Goal: Task Accomplishment & Management: Manage account settings

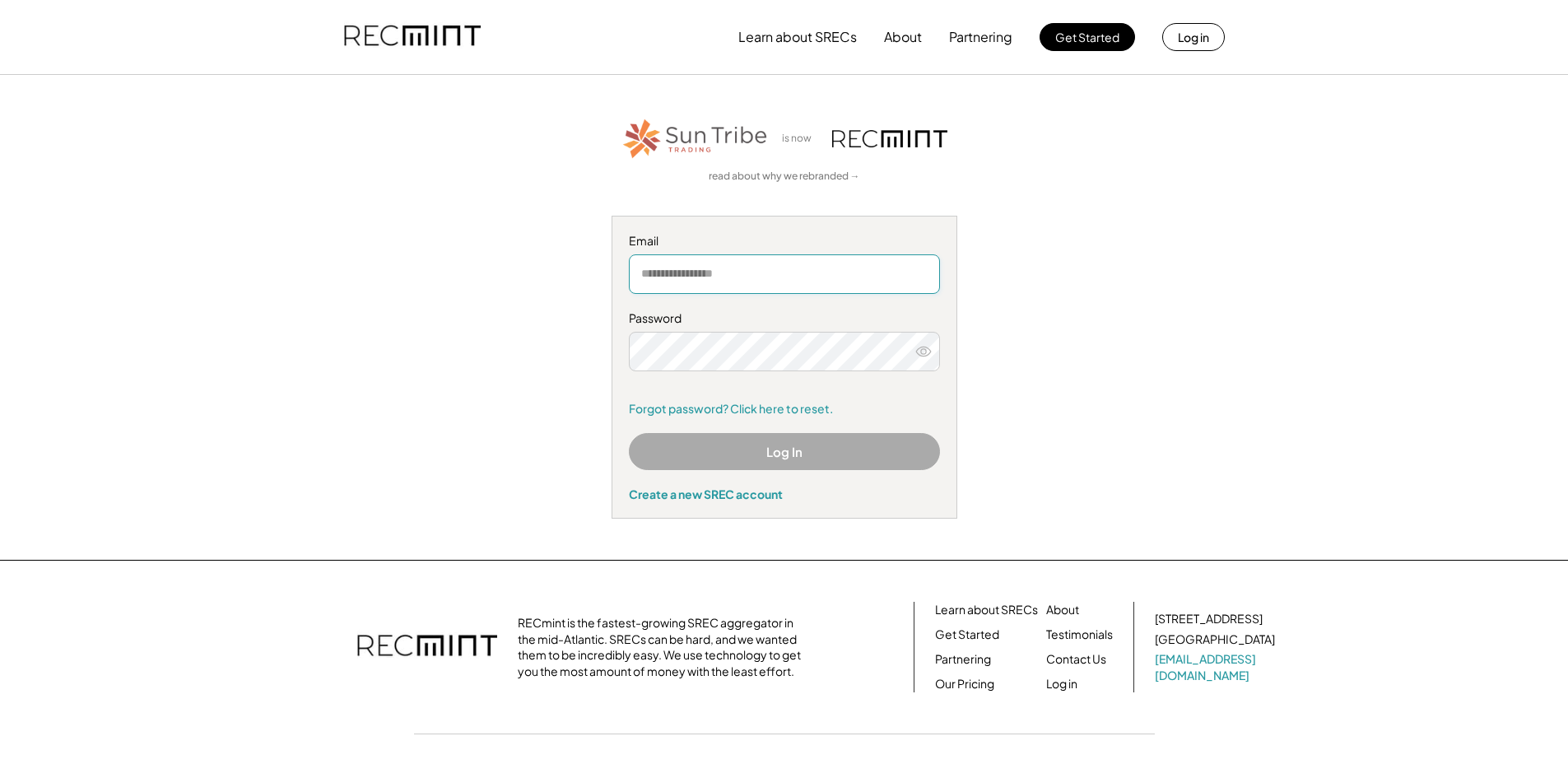
click at [670, 268] on input "email" at bounding box center [784, 274] width 311 height 40
type input "**********"
click at [1043, 258] on div "**********" at bounding box center [784, 316] width 1014 height 402
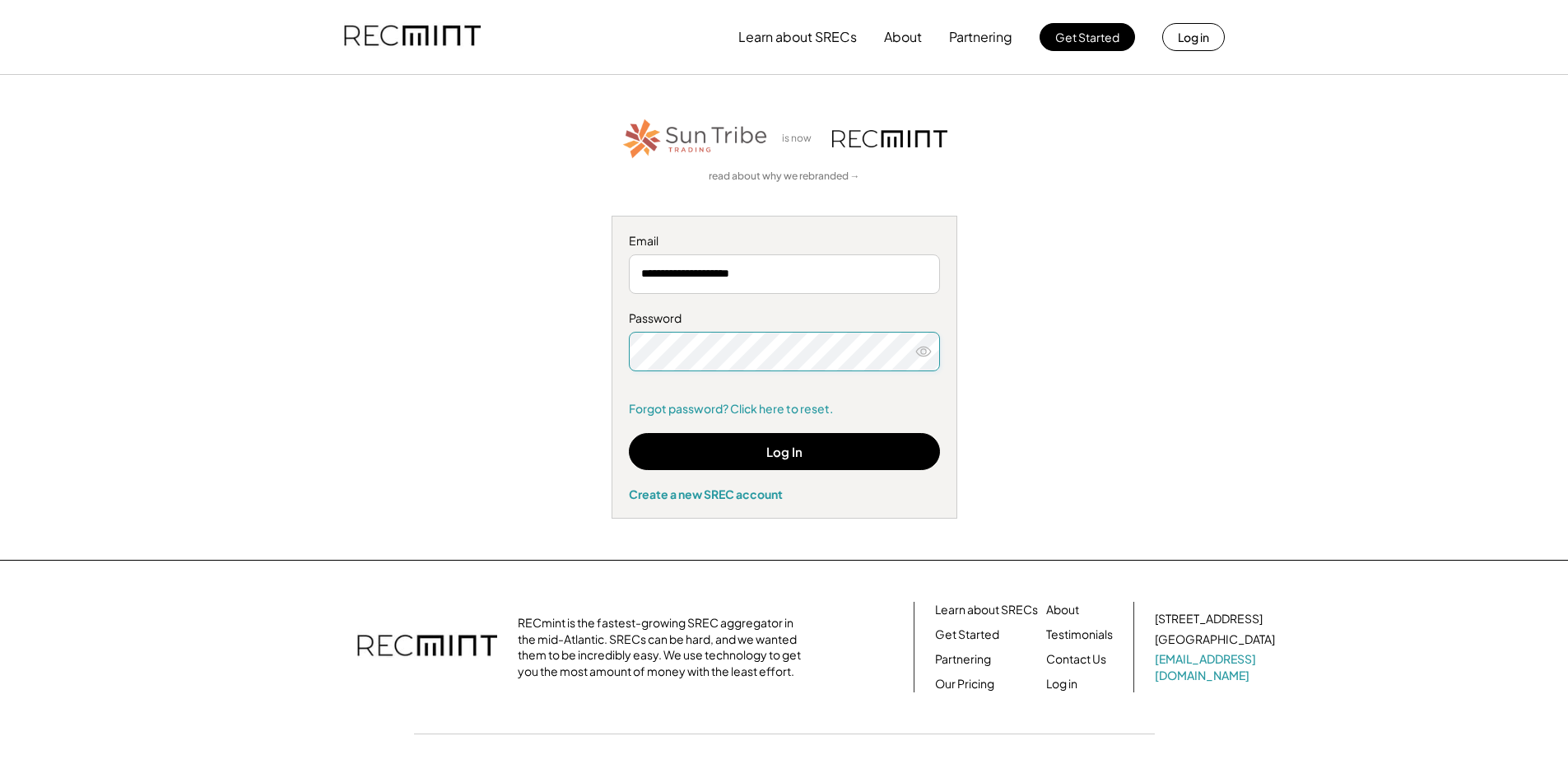
click at [919, 352] on icon at bounding box center [923, 351] width 16 height 16
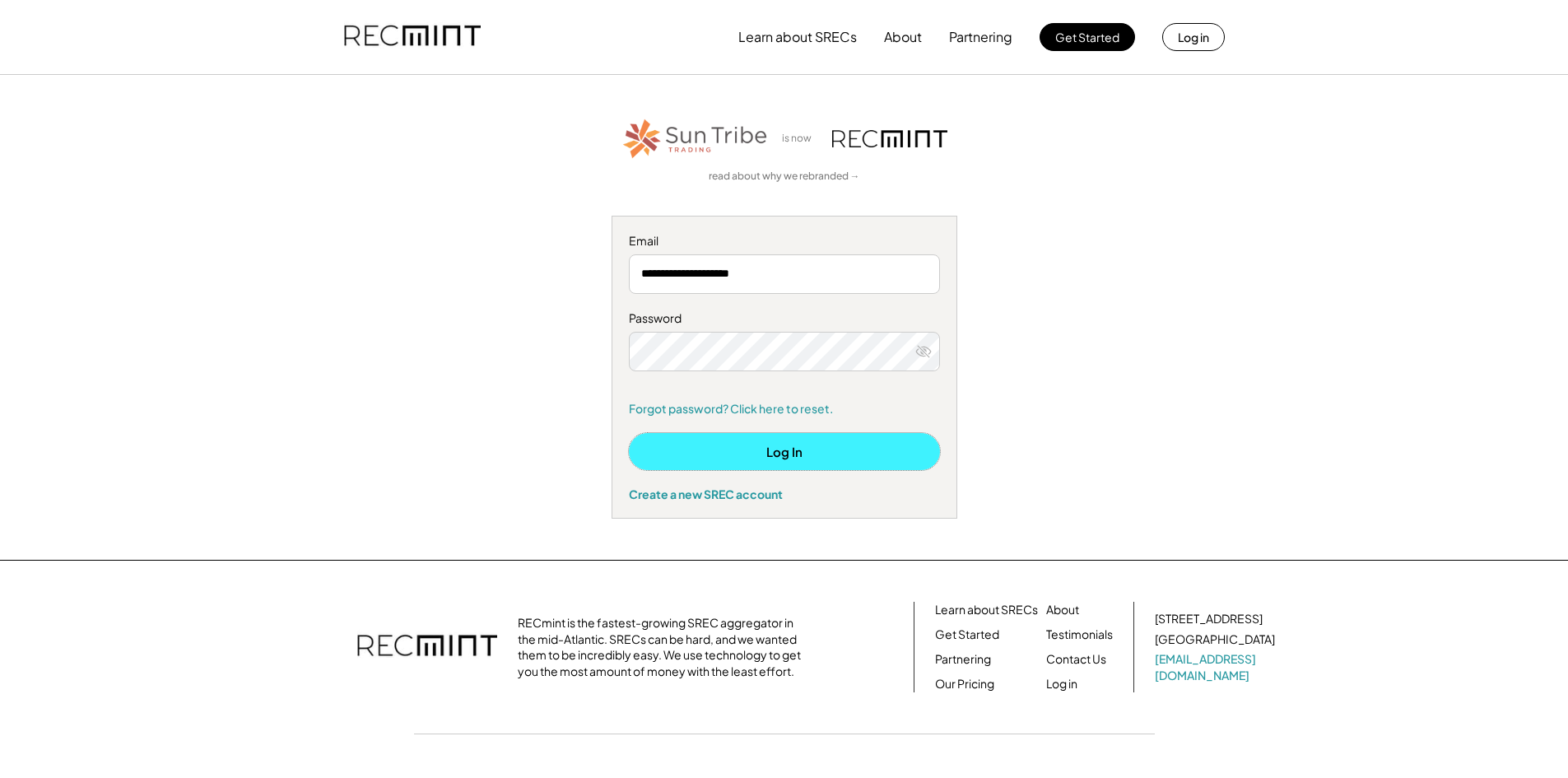
click at [834, 449] on button "Log In" at bounding box center [784, 451] width 311 height 37
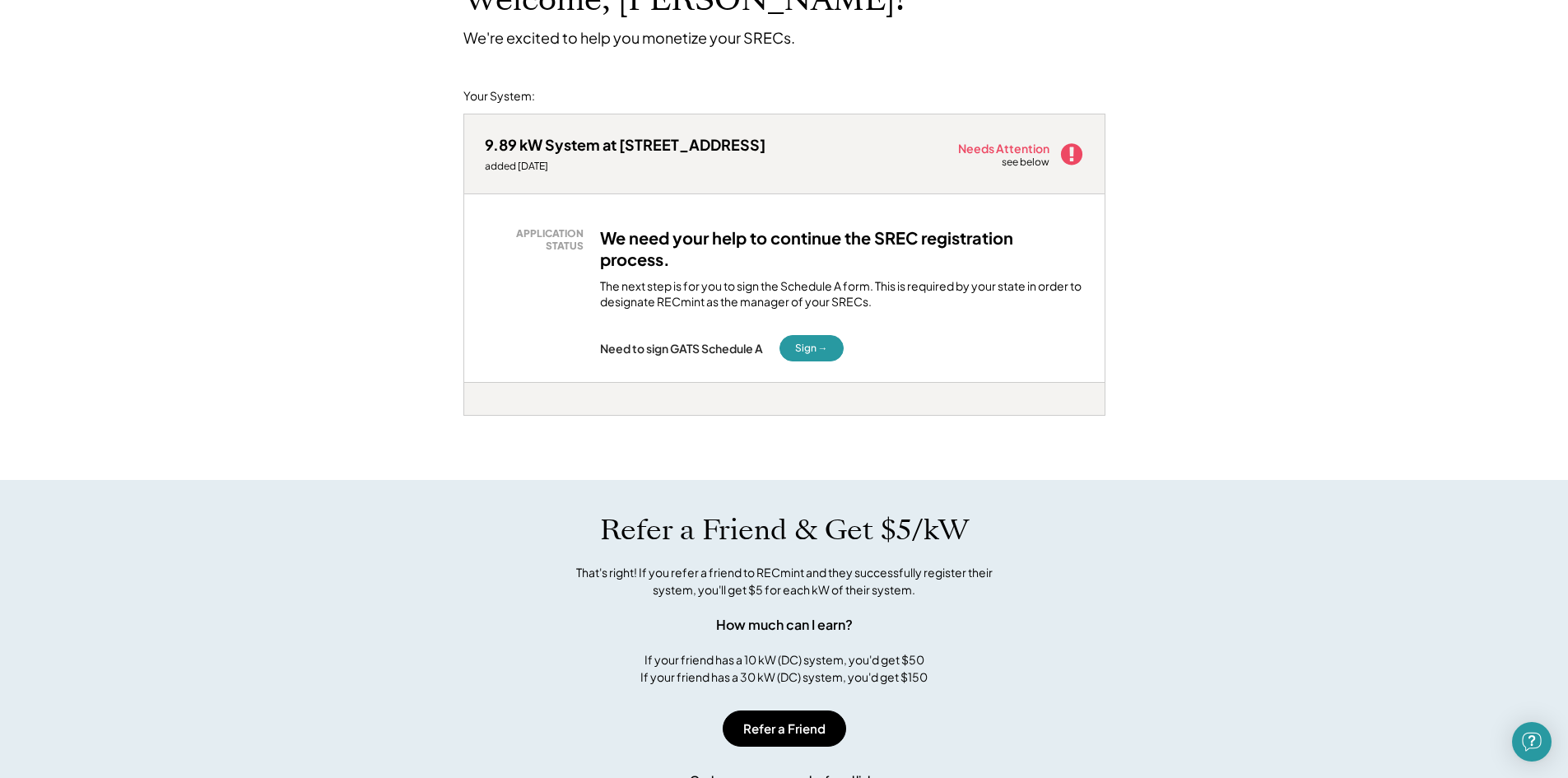
scroll to position [165, 0]
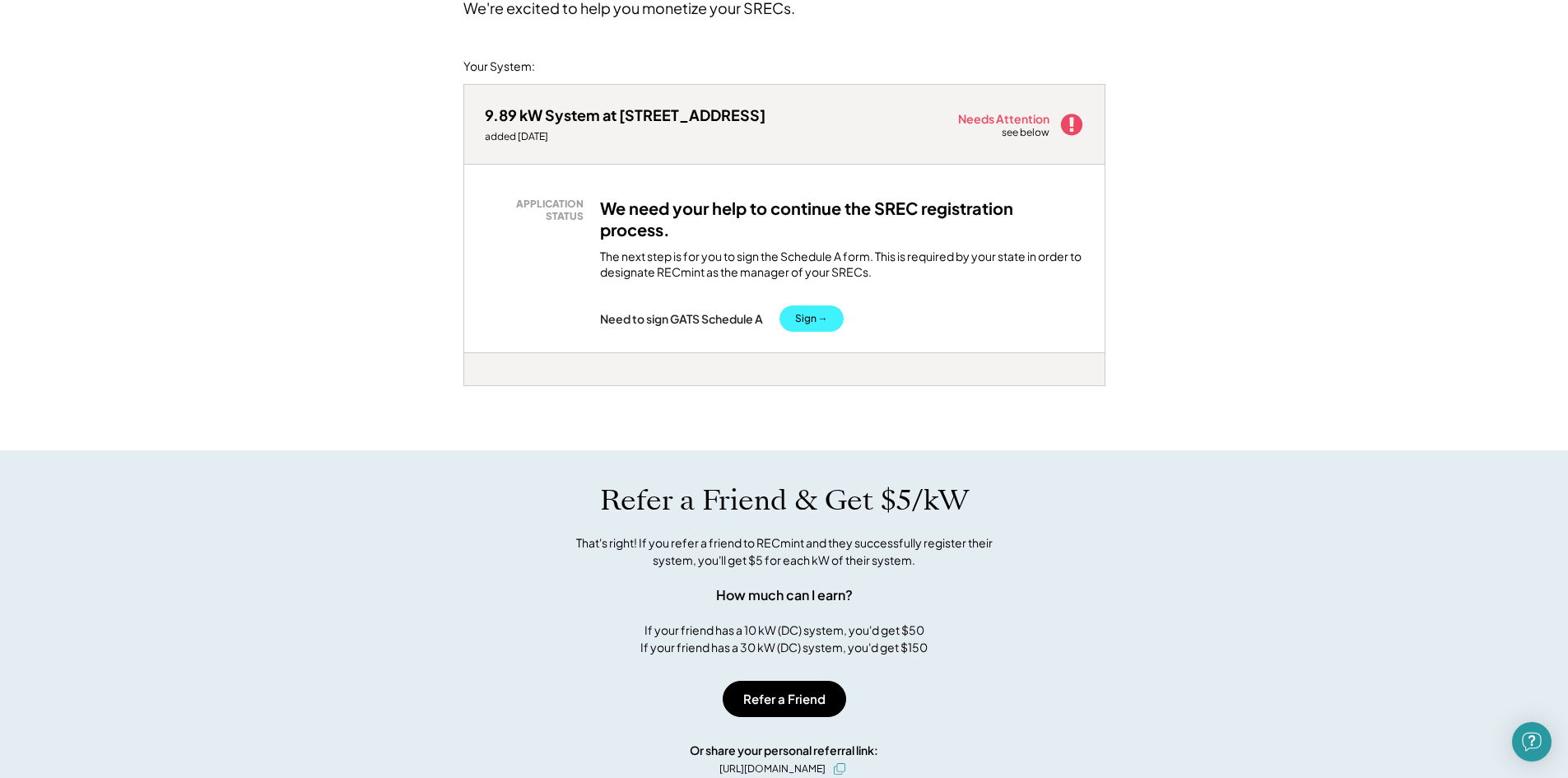
click at [818, 324] on button "Sign →" at bounding box center [812, 318] width 64 height 26
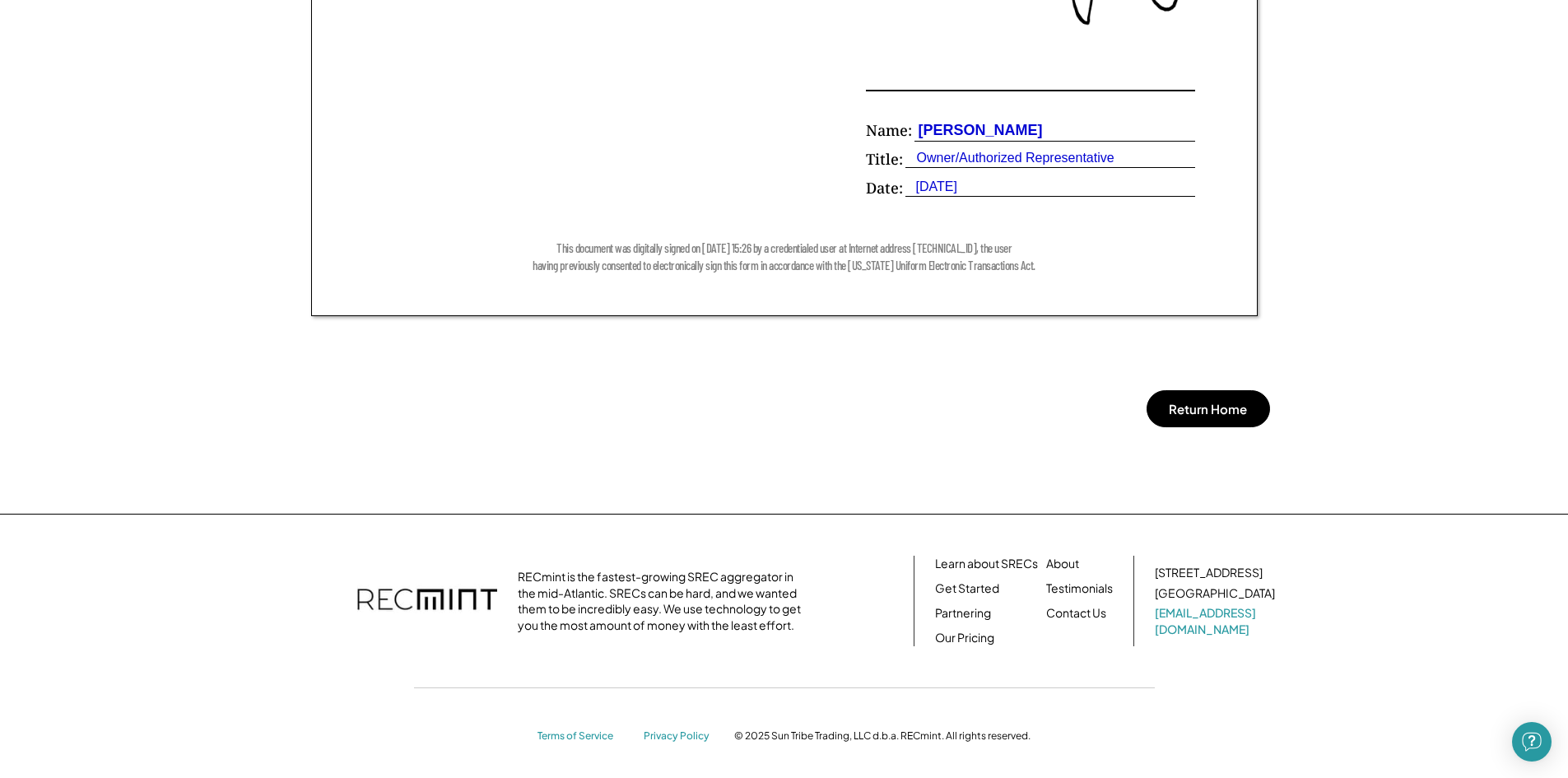
scroll to position [1305, 0]
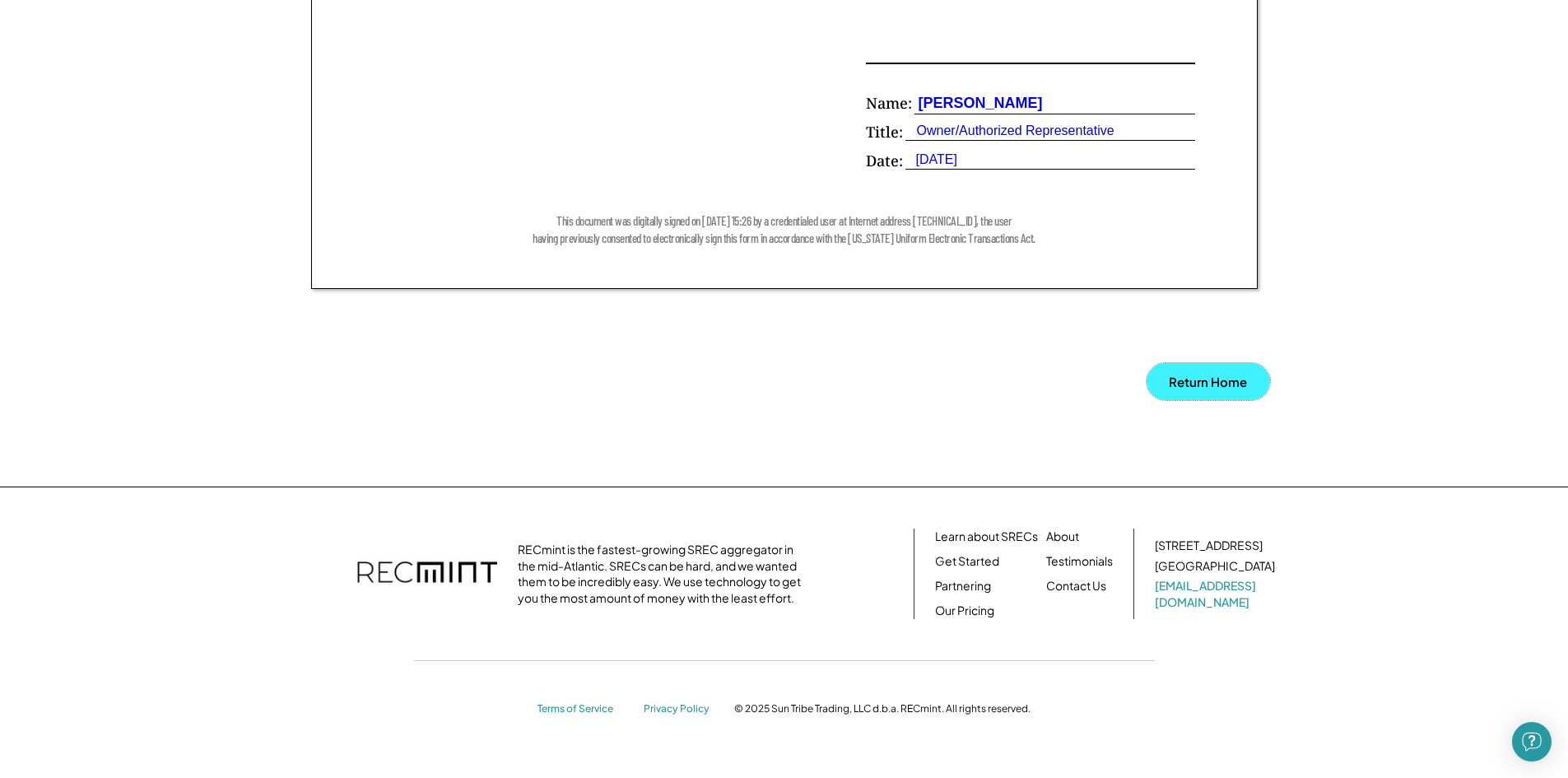
click at [1159, 389] on button "Return Home" at bounding box center [1208, 381] width 123 height 37
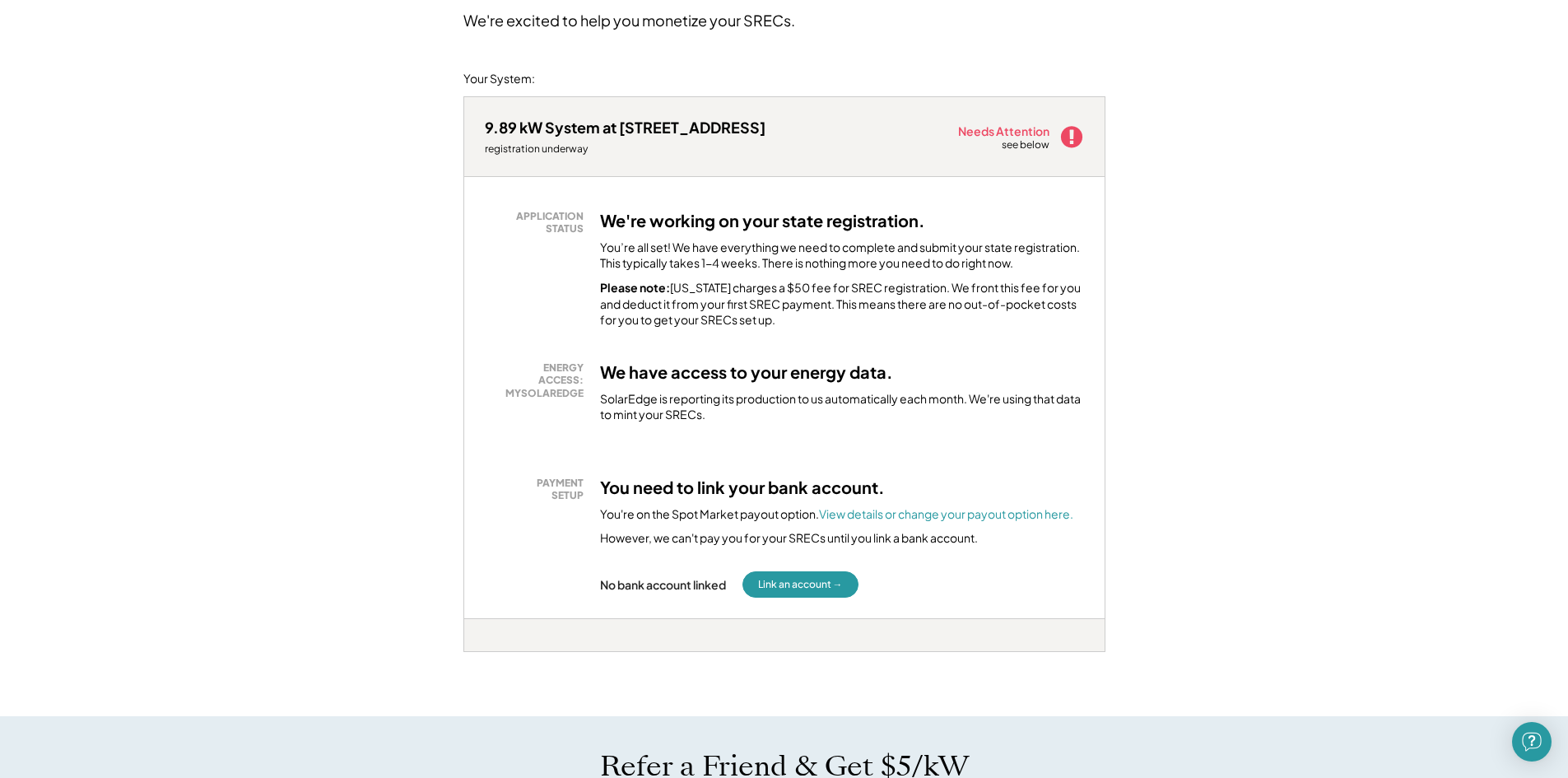
scroll to position [247, 0]
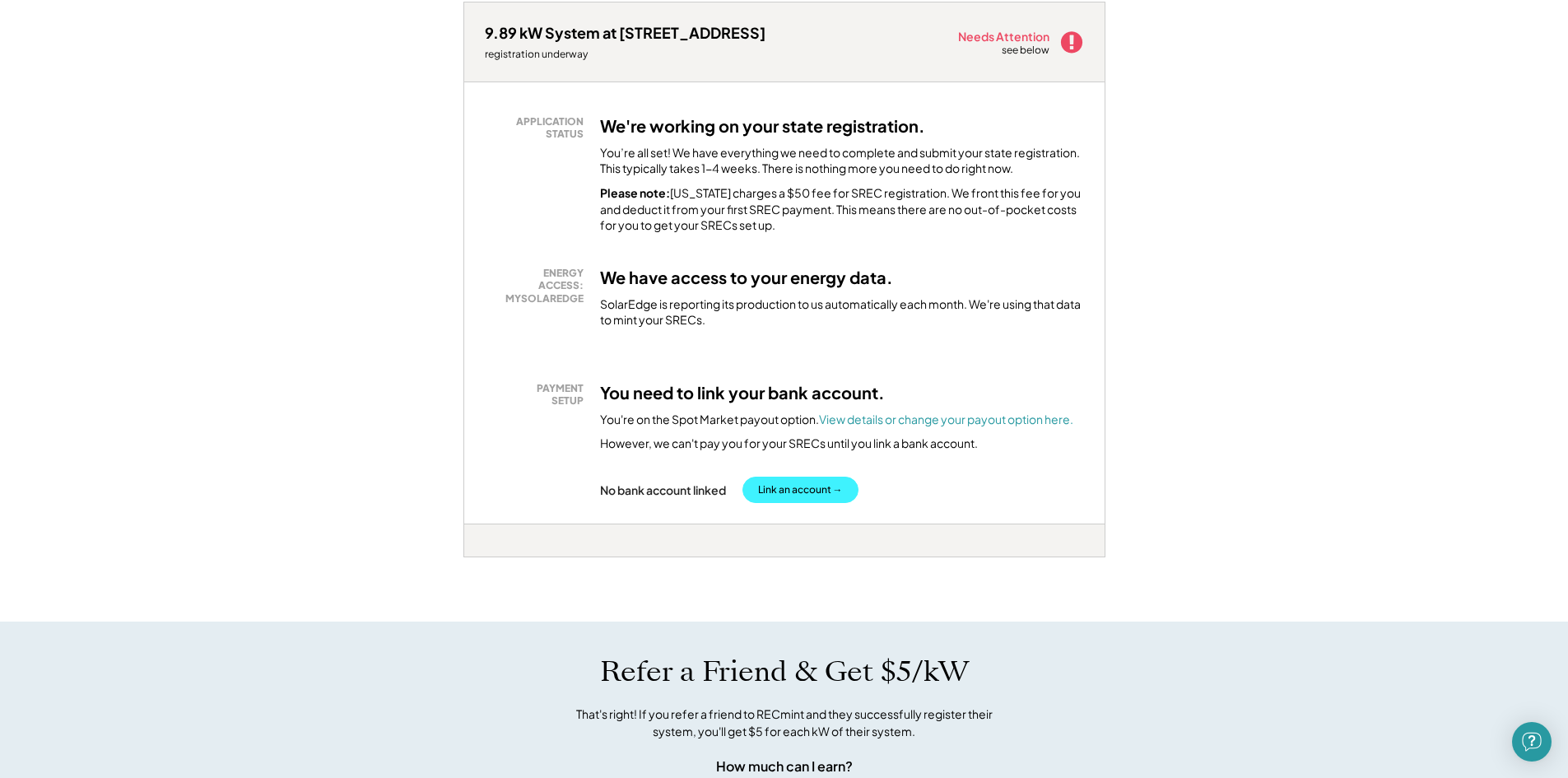
click at [781, 492] on button "Link an account →" at bounding box center [800, 490] width 116 height 26
